Goal: Navigation & Orientation: Find specific page/section

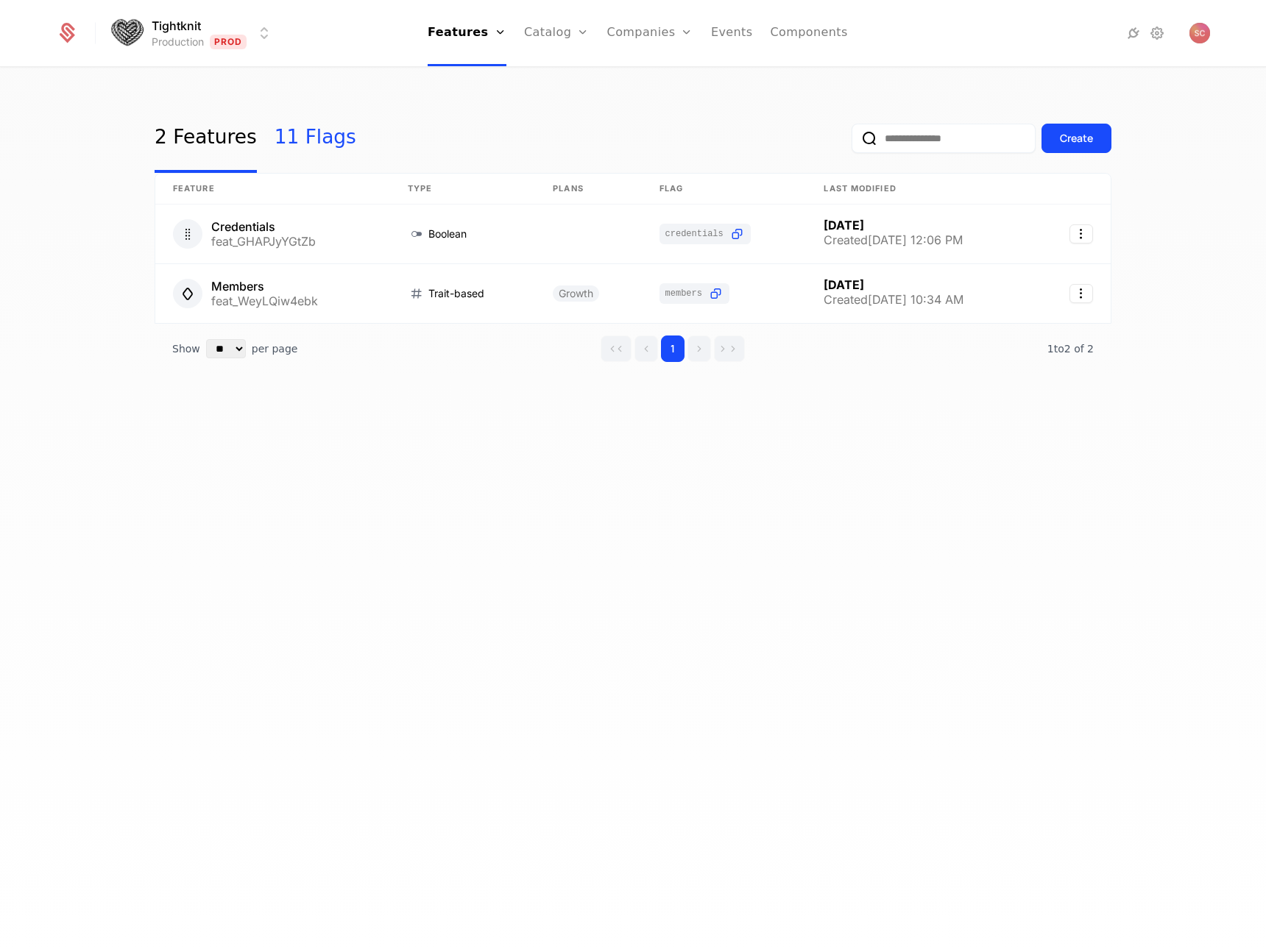
click at [309, 114] on link "11 Flags" at bounding box center [315, 139] width 82 height 69
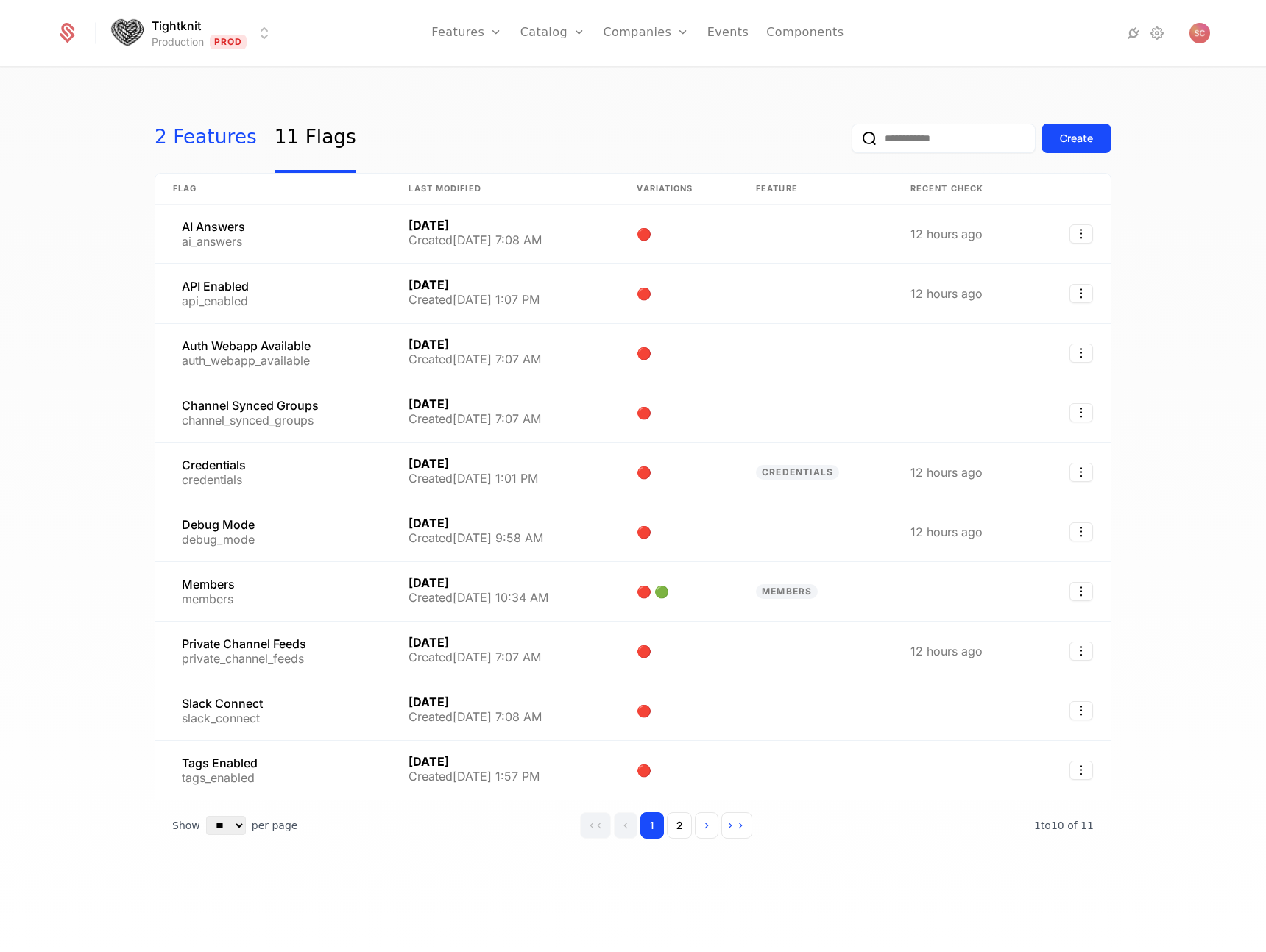
click at [215, 153] on link "2 Features" at bounding box center [206, 139] width 102 height 69
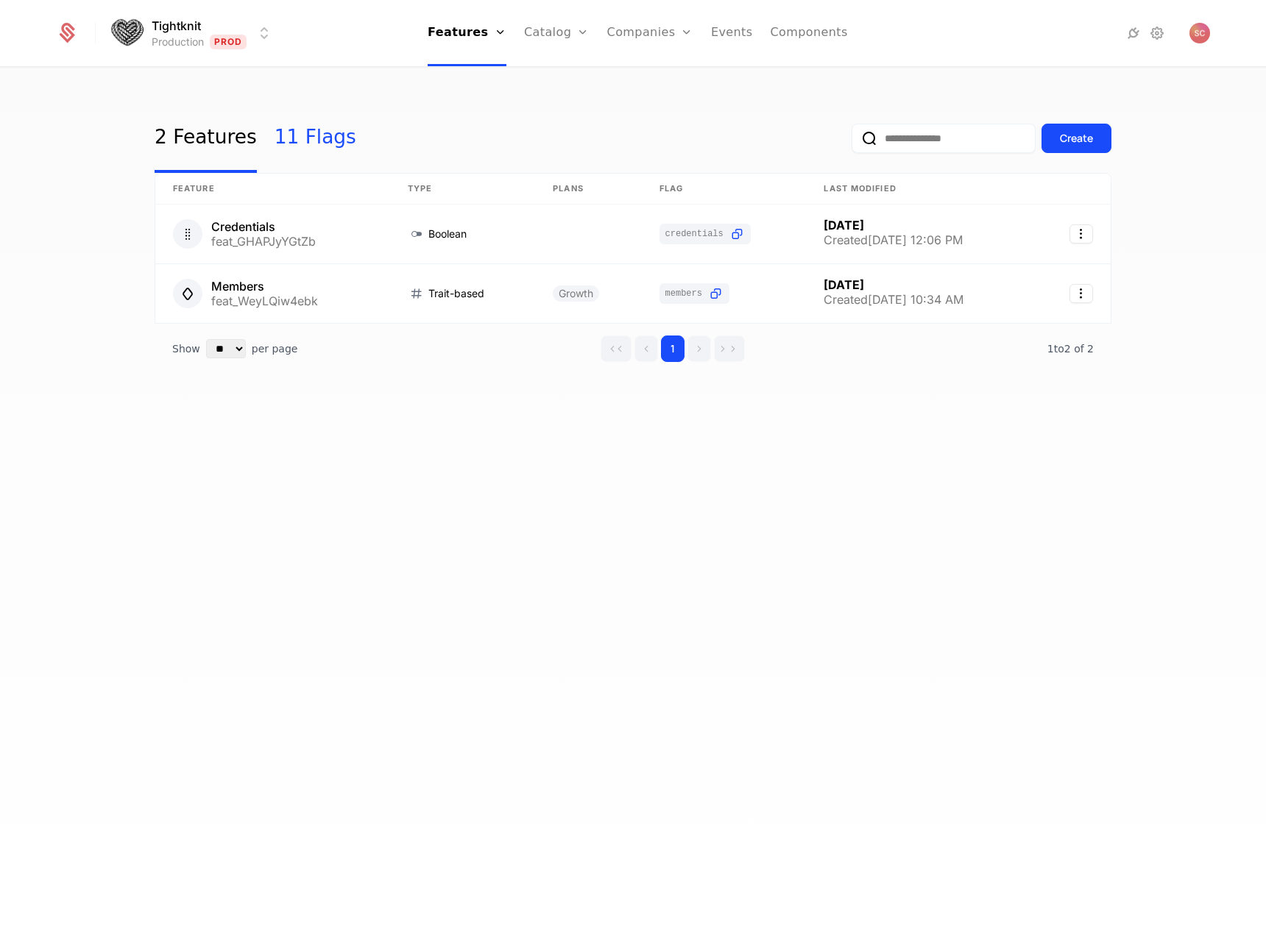
click at [313, 131] on link "11 Flags" at bounding box center [315, 139] width 82 height 69
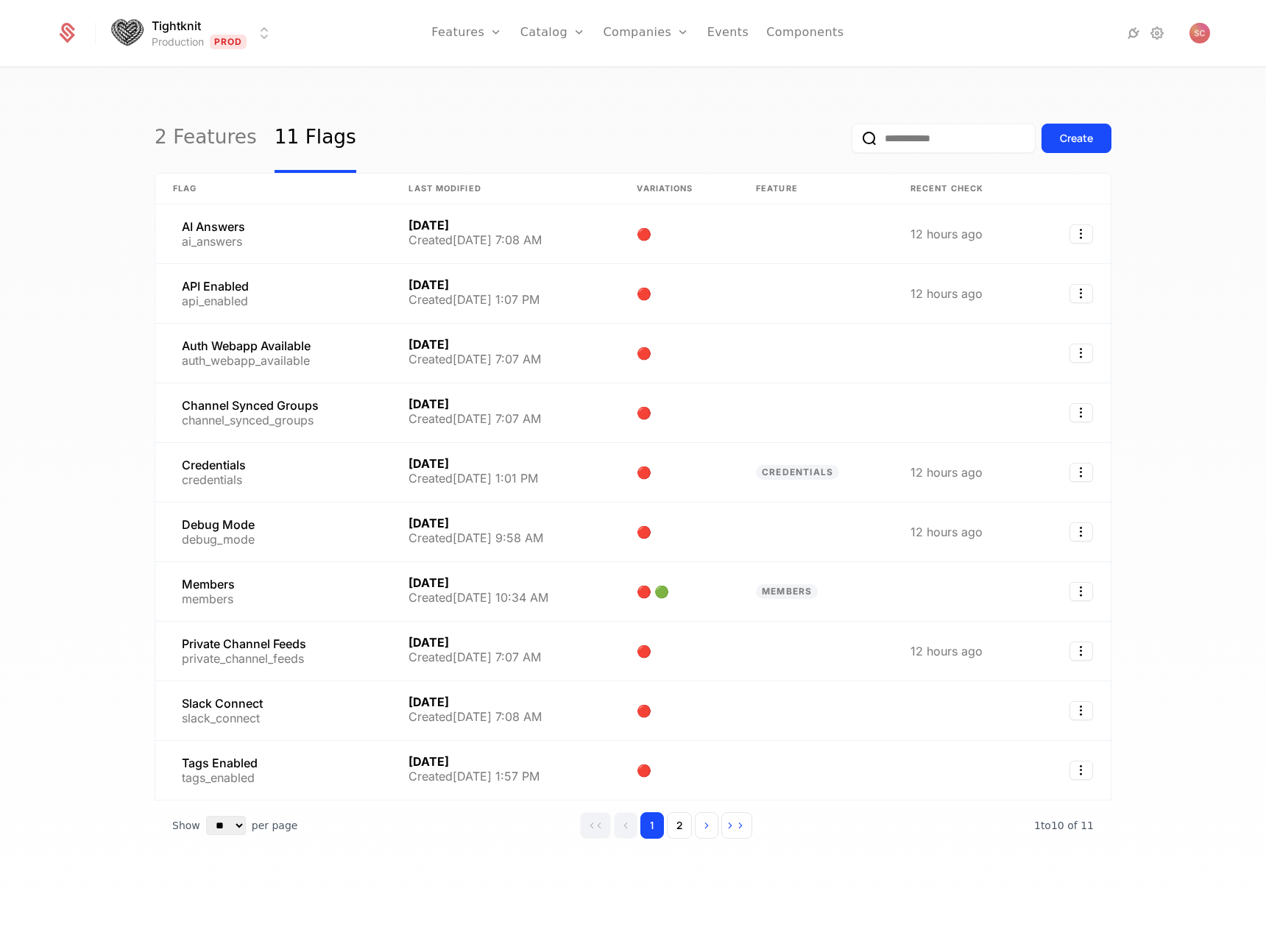
click at [261, 29] on html "Tightknit Production Prod Features Features Flags Catalog Plans Add Ons Credits…" at bounding box center [633, 476] width 1266 height 952
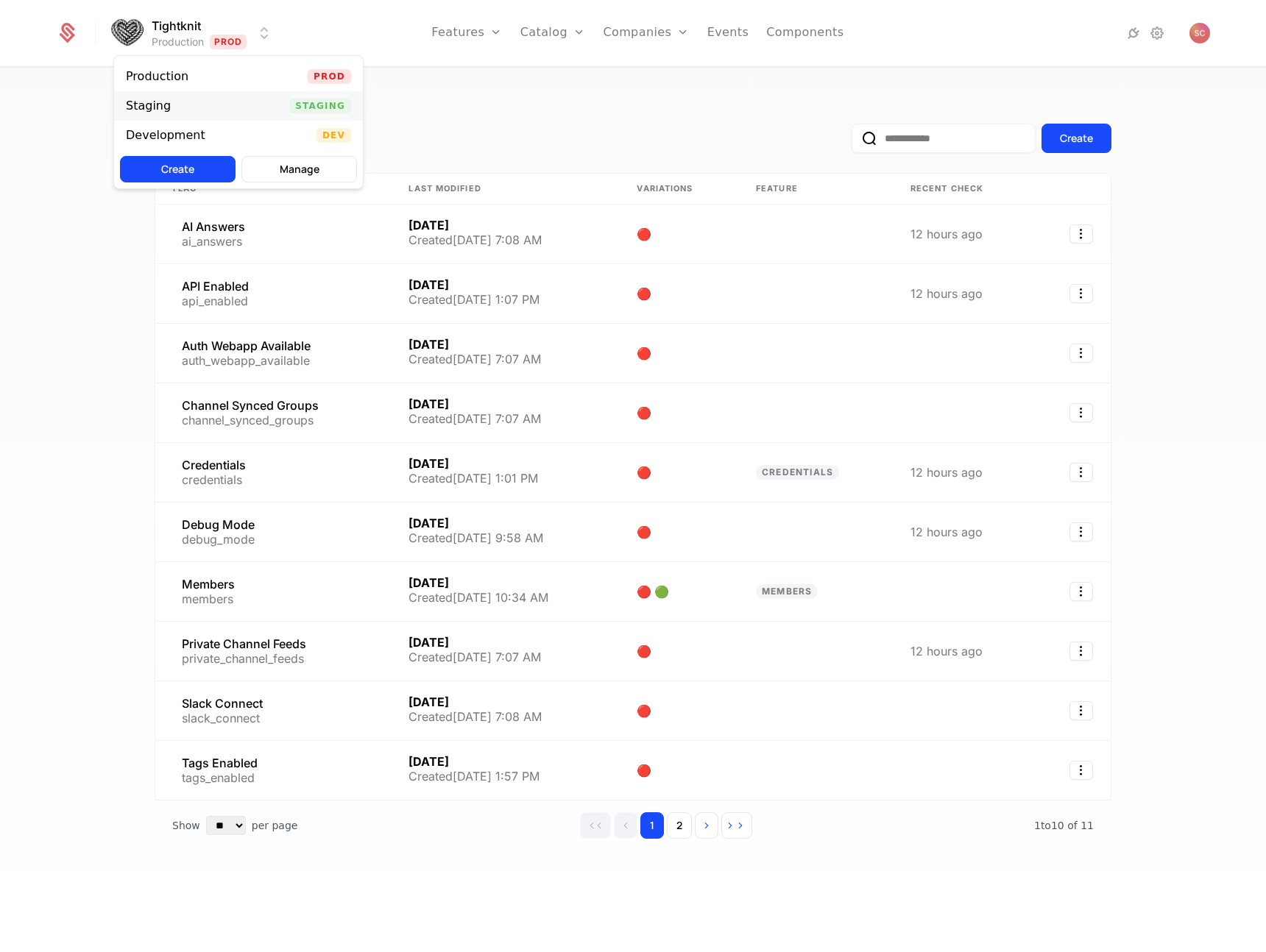
click at [235, 101] on div "Staging Staging" at bounding box center [238, 106] width 249 height 30
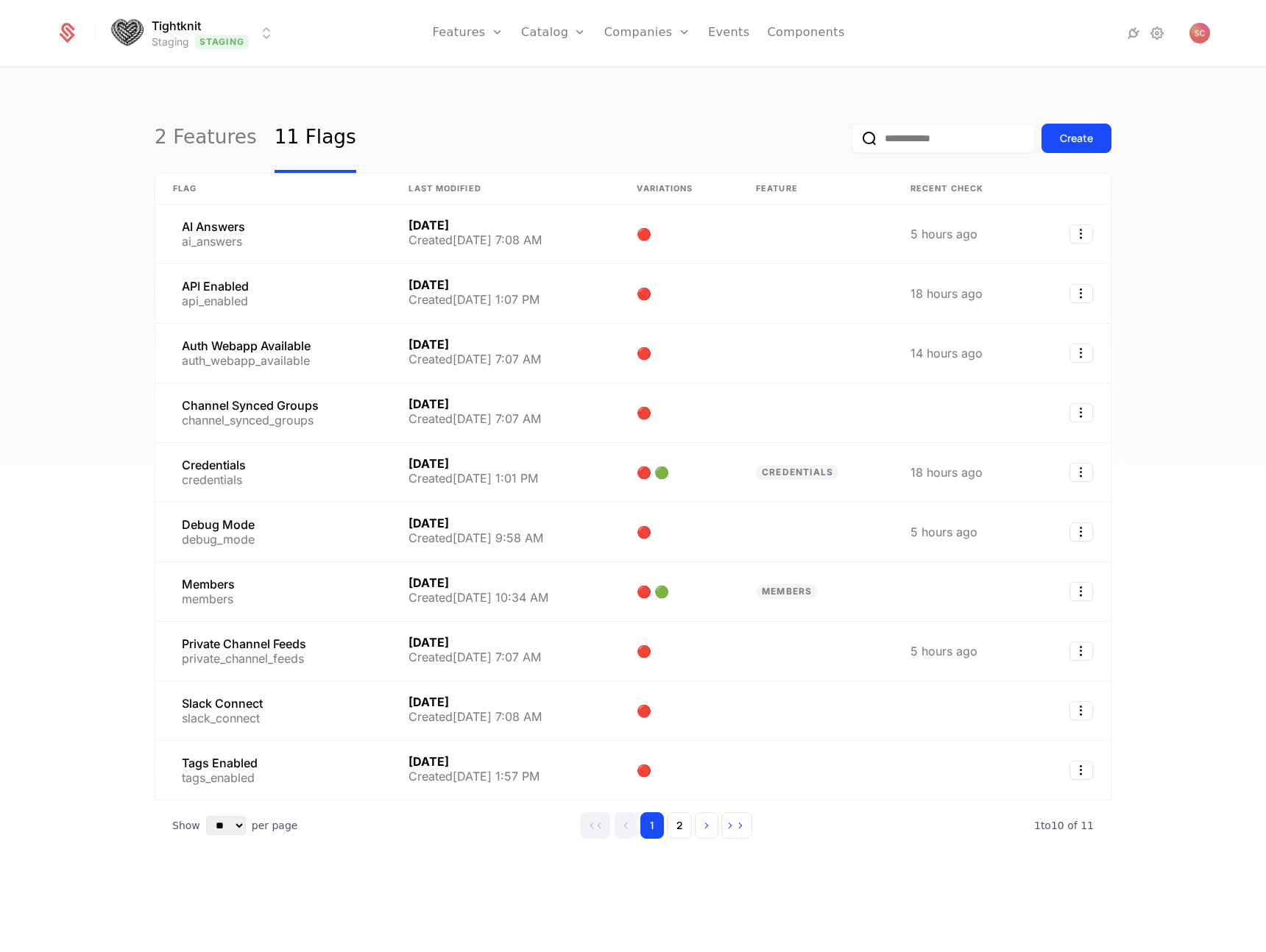
click at [267, 41] on html "Tightknit Staging Staging Features Features Flags Catalog Plans Add Ons Credits…" at bounding box center [633, 476] width 1266 height 952
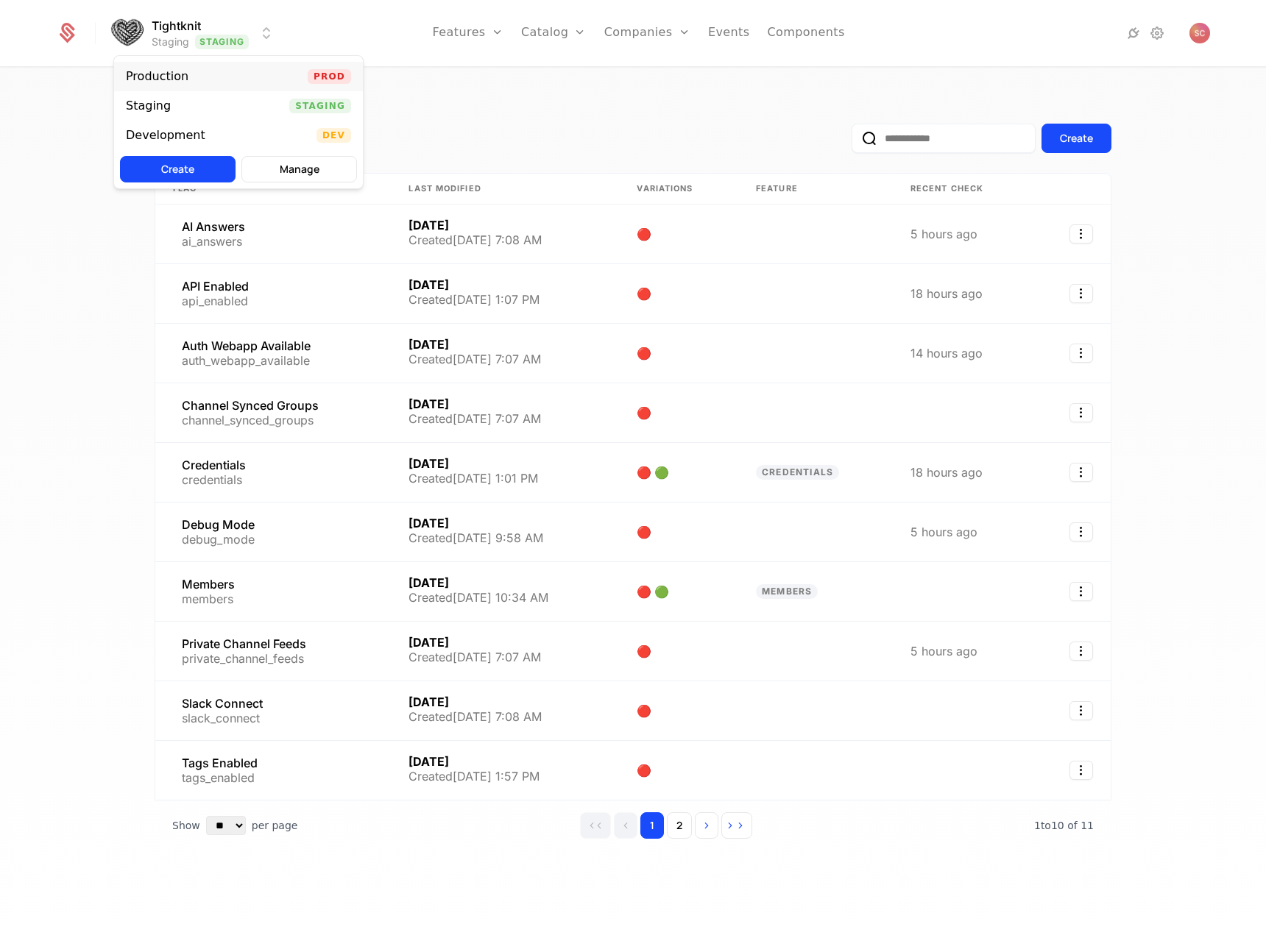
click at [259, 69] on div "Production Prod" at bounding box center [238, 76] width 249 height 30
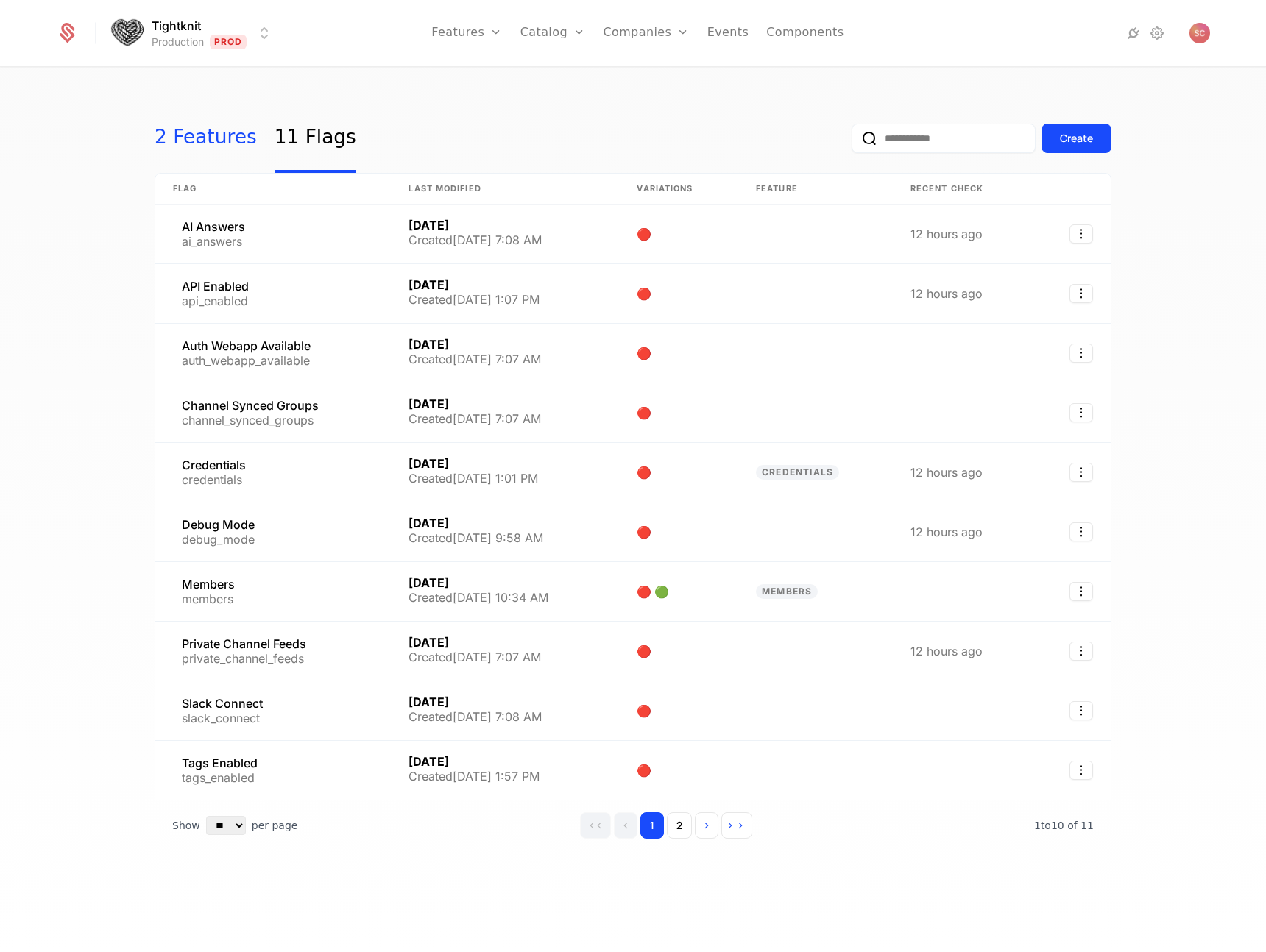
click at [230, 131] on link "2 Features" at bounding box center [206, 139] width 102 height 69
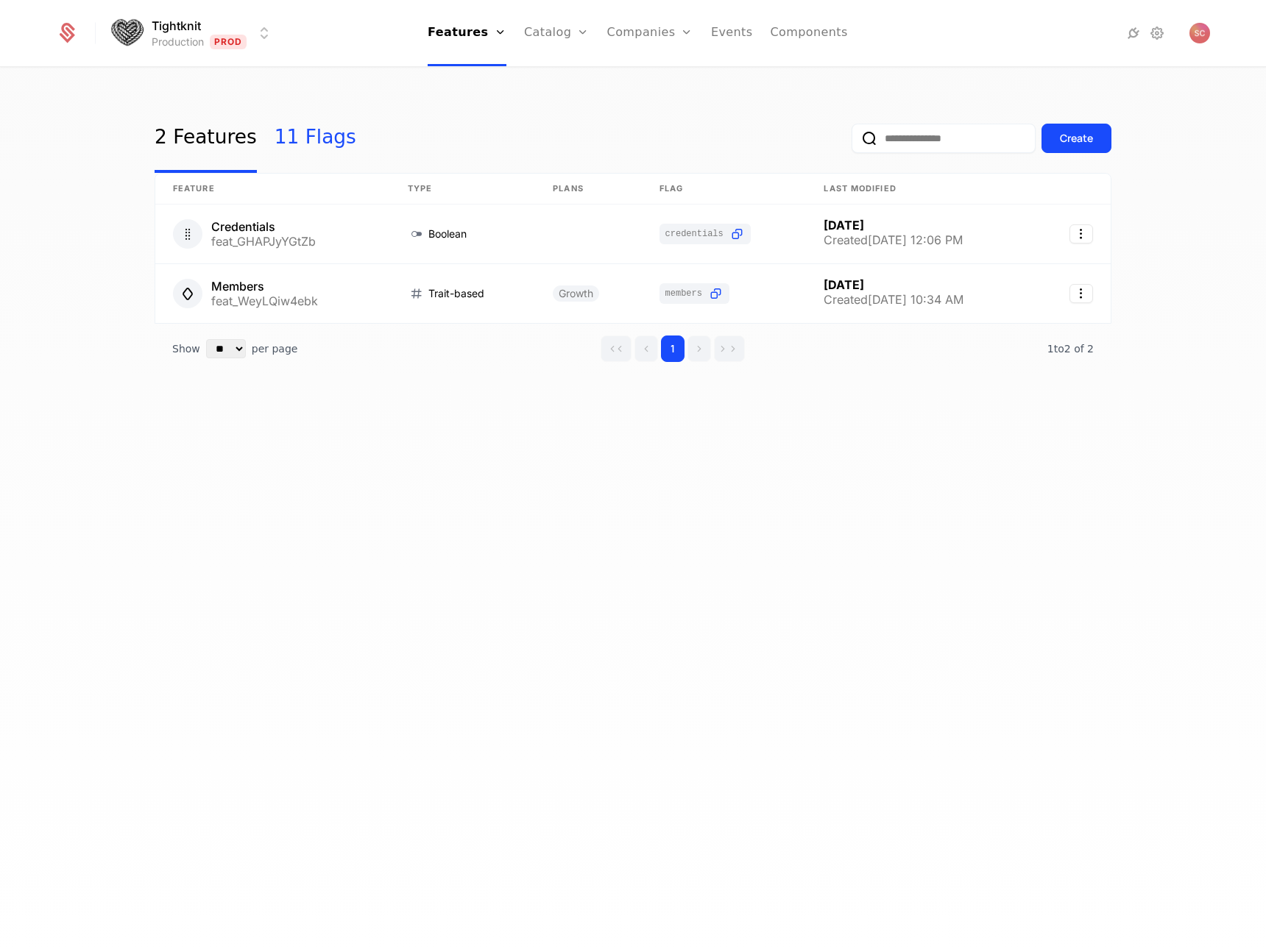
click at [287, 137] on link "11 Flags" at bounding box center [315, 139] width 82 height 69
